Goal: Obtain resource: Download file/media

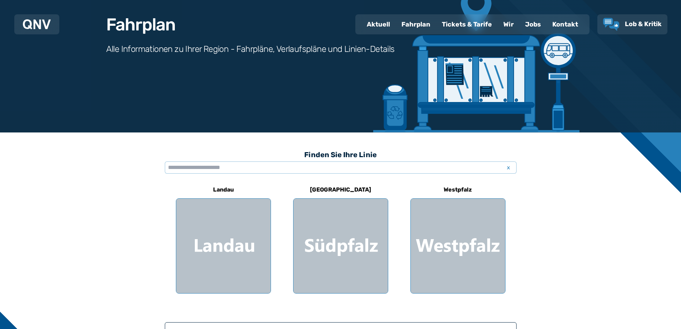
scroll to position [72, 0]
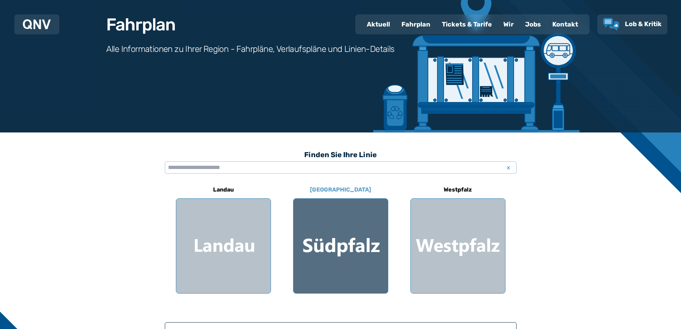
click at [322, 244] on div at bounding box center [341, 246] width 94 height 94
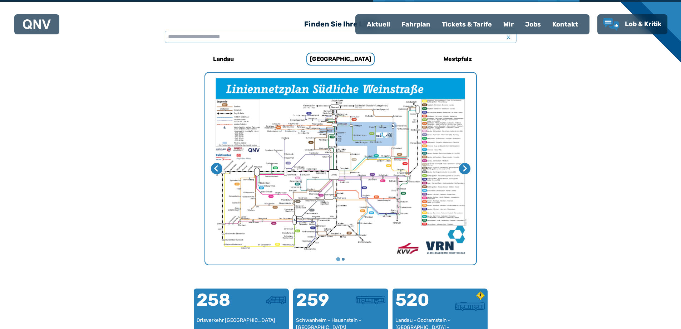
scroll to position [185, 0]
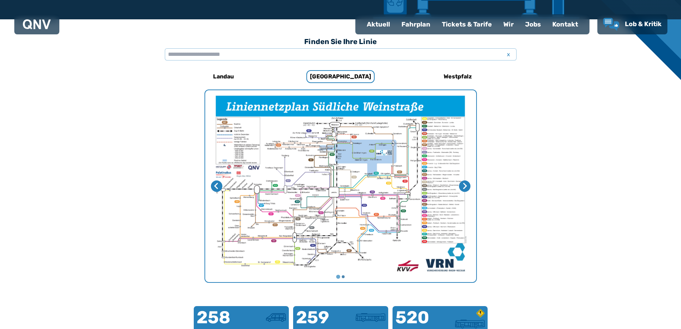
scroll to position [72, 0]
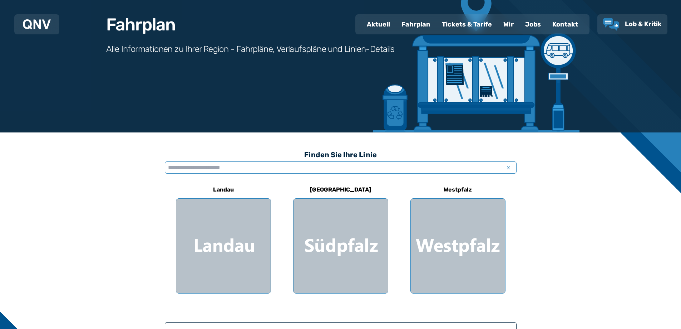
click at [186, 168] on input "text" at bounding box center [341, 167] width 352 height 12
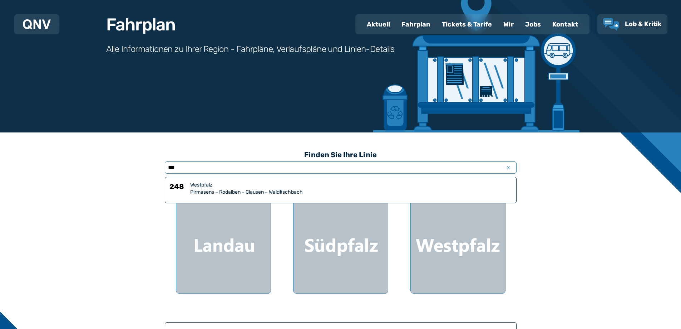
type input "***"
click at [200, 187] on div "Westpfalz" at bounding box center [351, 184] width 322 height 7
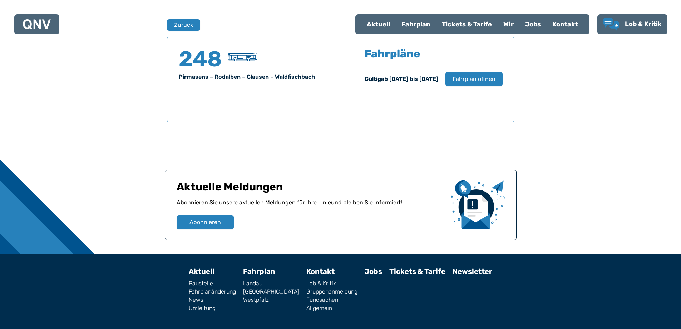
scroll to position [471, 0]
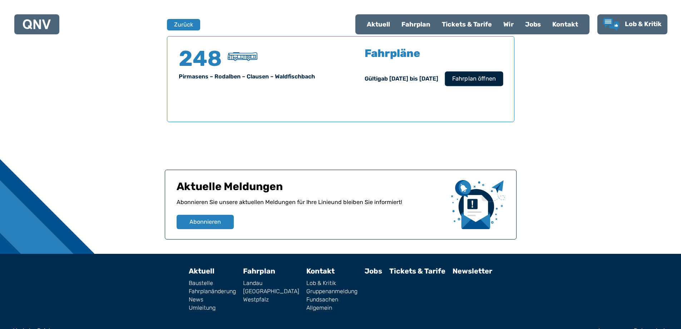
click at [462, 76] on span "Fahrplan öffnen" at bounding box center [474, 78] width 44 height 9
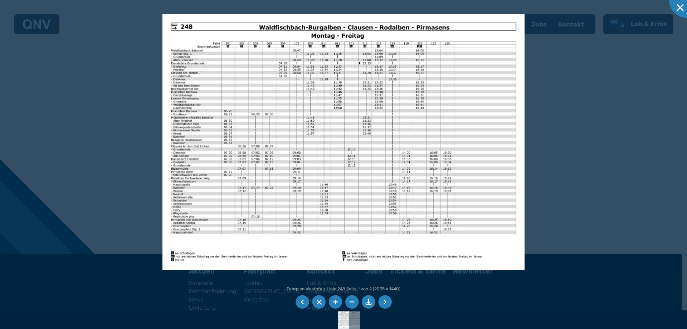
click at [334, 304] on li at bounding box center [335, 302] width 14 height 14
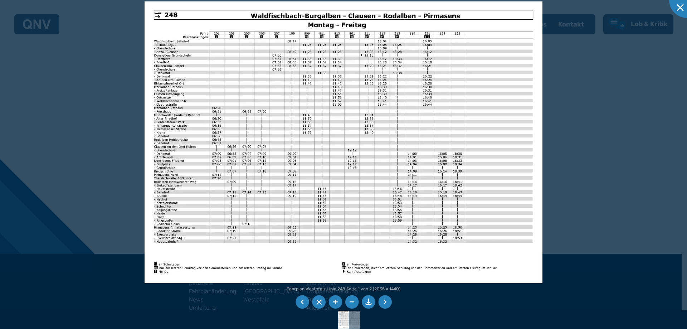
click at [334, 304] on li at bounding box center [335, 302] width 14 height 14
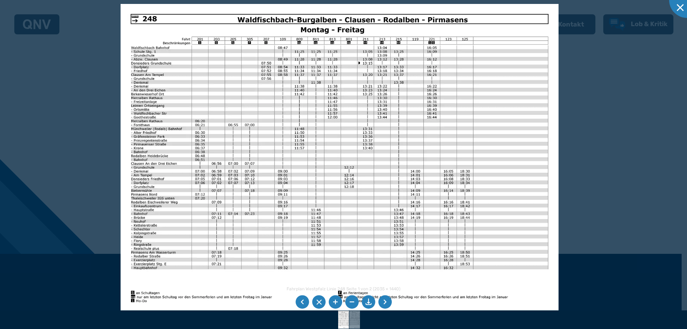
click at [555, 26] on img at bounding box center [339, 159] width 437 height 310
click at [368, 300] on li at bounding box center [369, 302] width 14 height 14
click at [389, 301] on li at bounding box center [385, 302] width 14 height 14
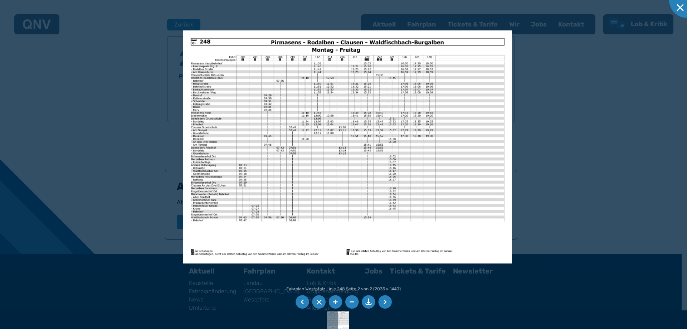
click at [386, 302] on li at bounding box center [385, 302] width 14 height 14
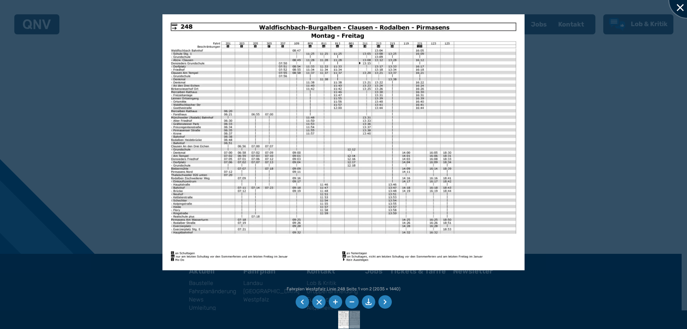
click at [676, 8] on div at bounding box center [687, 0] width 36 height 36
